Goal: Information Seeking & Learning: Understand process/instructions

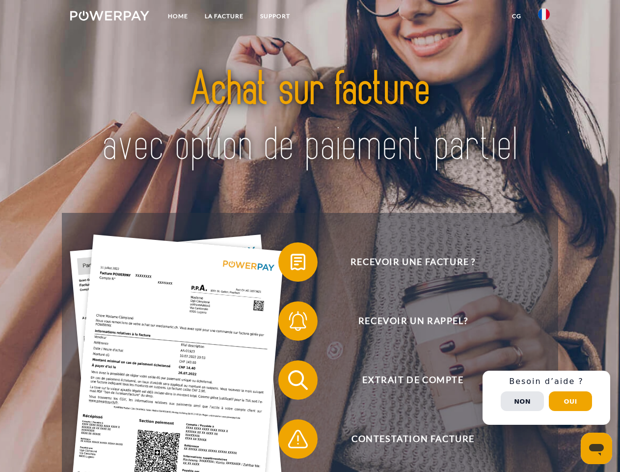
click at [110, 17] on img at bounding box center [109, 16] width 79 height 10
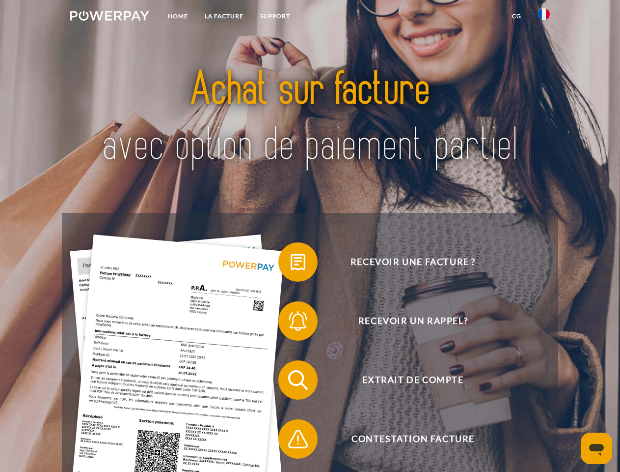
click at [544, 17] on img at bounding box center [544, 14] width 12 height 12
click at [517, 16] on link "CG" at bounding box center [517, 16] width 26 height 18
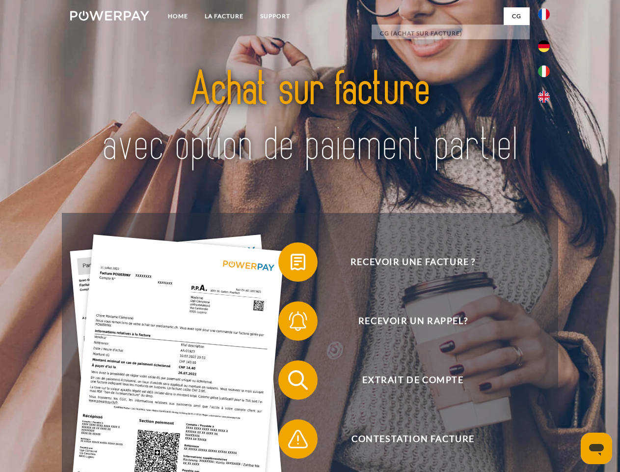
click at [291, 264] on span at bounding box center [283, 261] width 49 height 49
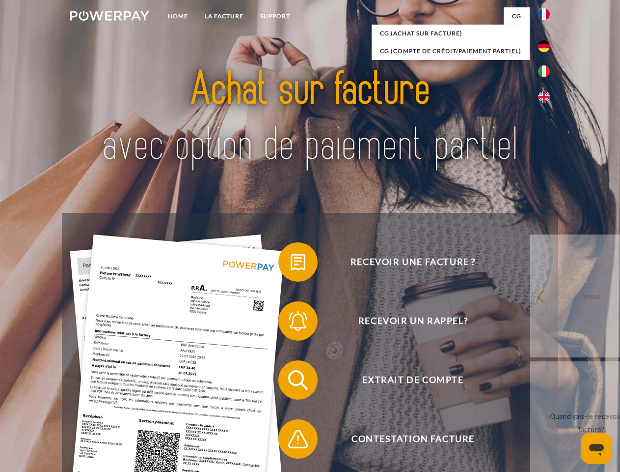
click at [291, 323] on div "Recevoir une facture ? Recevoir un rappel? Extrait de compte retour" at bounding box center [310, 409] width 496 height 393
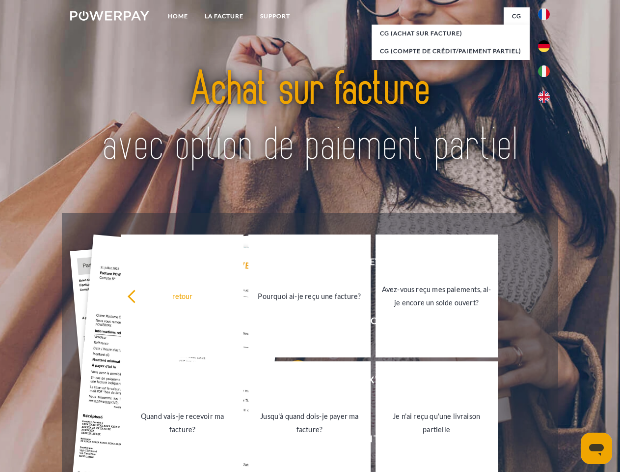
click at [291, 382] on link "Jusqu'à quand dois-je payer ma facture?" at bounding box center [310, 422] width 122 height 123
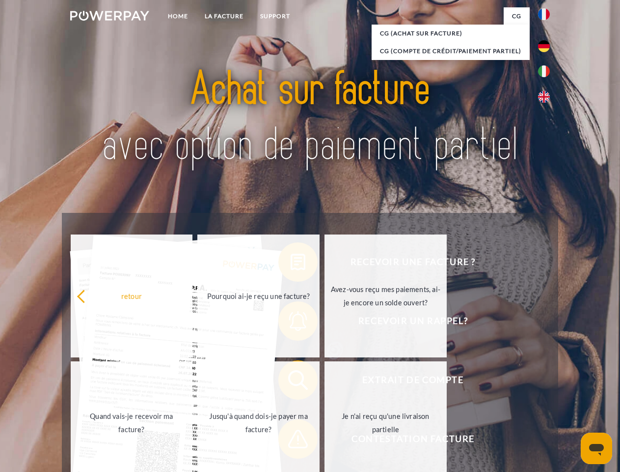
click at [291, 441] on span at bounding box center [283, 438] width 49 height 49
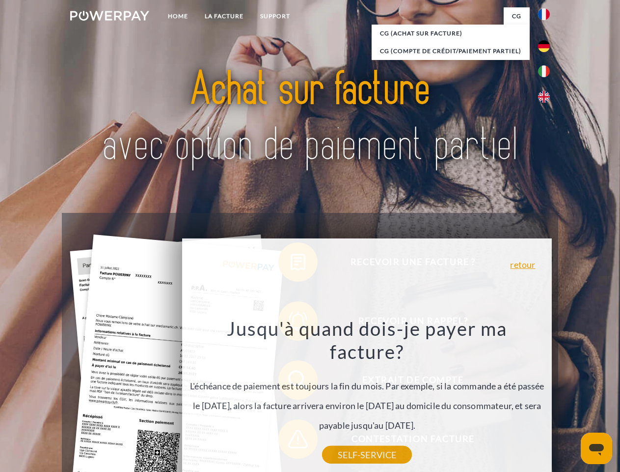
click at [547, 397] on div "Recevoir une facture ? Recevoir un rappel? Extrait de compte retour" at bounding box center [310, 409] width 496 height 393
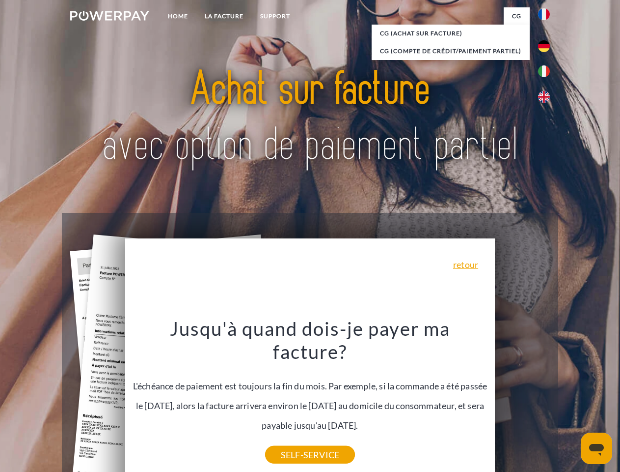
click at [523, 399] on span "Extrait de compte" at bounding box center [413, 379] width 241 height 39
click at [571, 401] on header "Home LA FACTURE Support" at bounding box center [310, 339] width 620 height 678
